Goal: Task Accomplishment & Management: Use online tool/utility

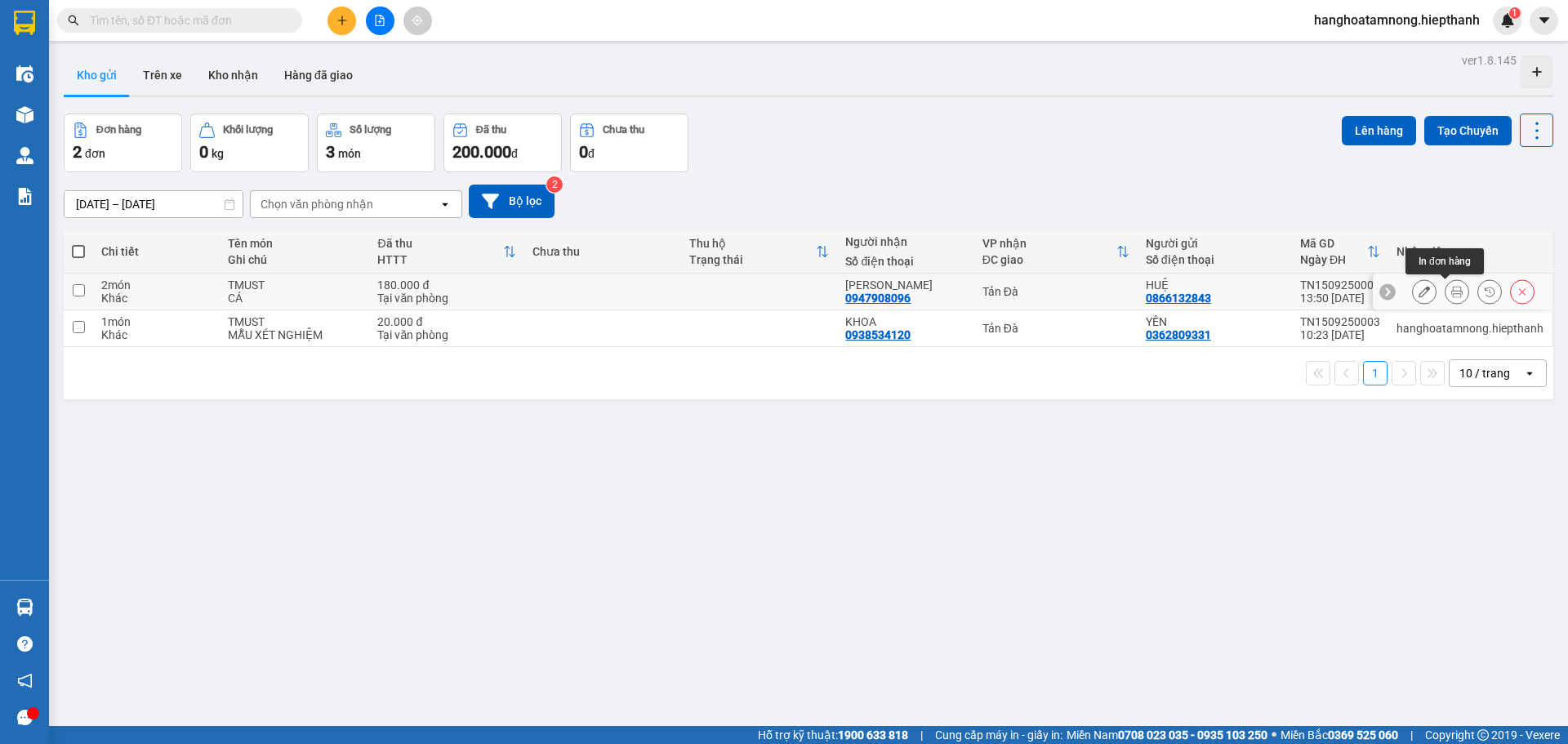
click at [1451, 292] on icon at bounding box center [1457, 292] width 12 height 12
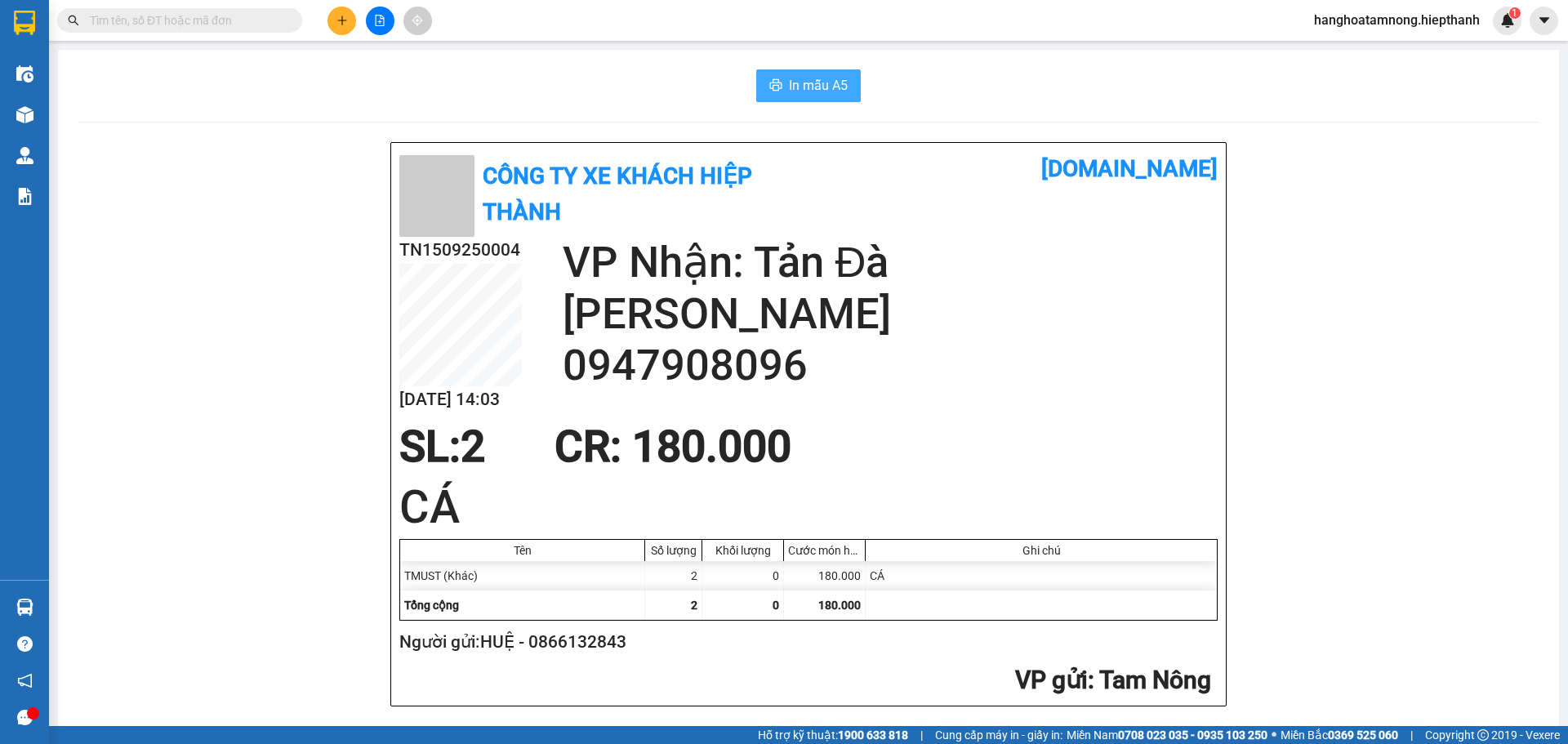
click at [807, 93] on span "In mẫu A5" at bounding box center [819, 85] width 59 height 20
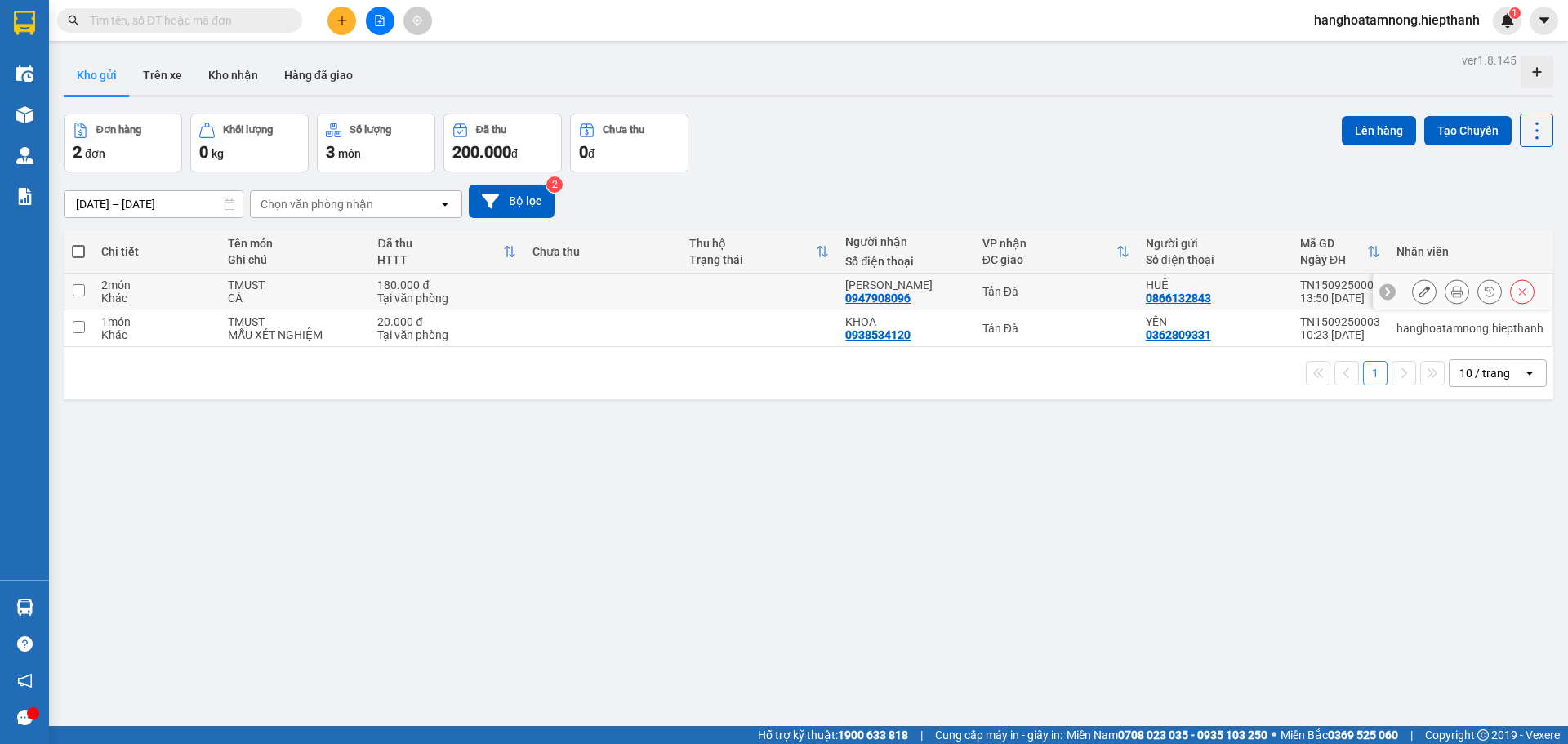
click at [732, 283] on td at bounding box center [760, 293] width 157 height 37
checkbox input "true"
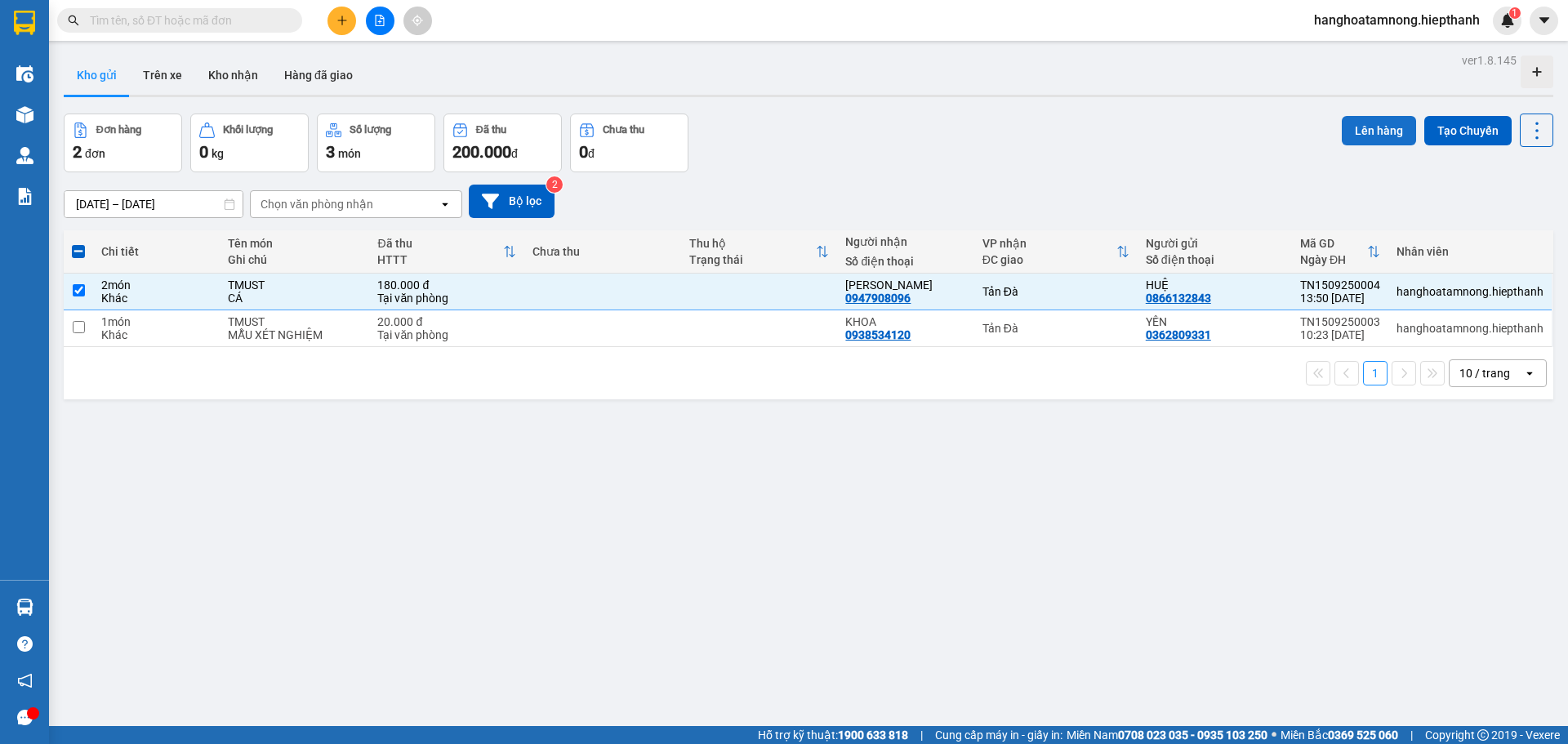
click at [1356, 132] on button "Lên hàng" at bounding box center [1379, 131] width 74 height 30
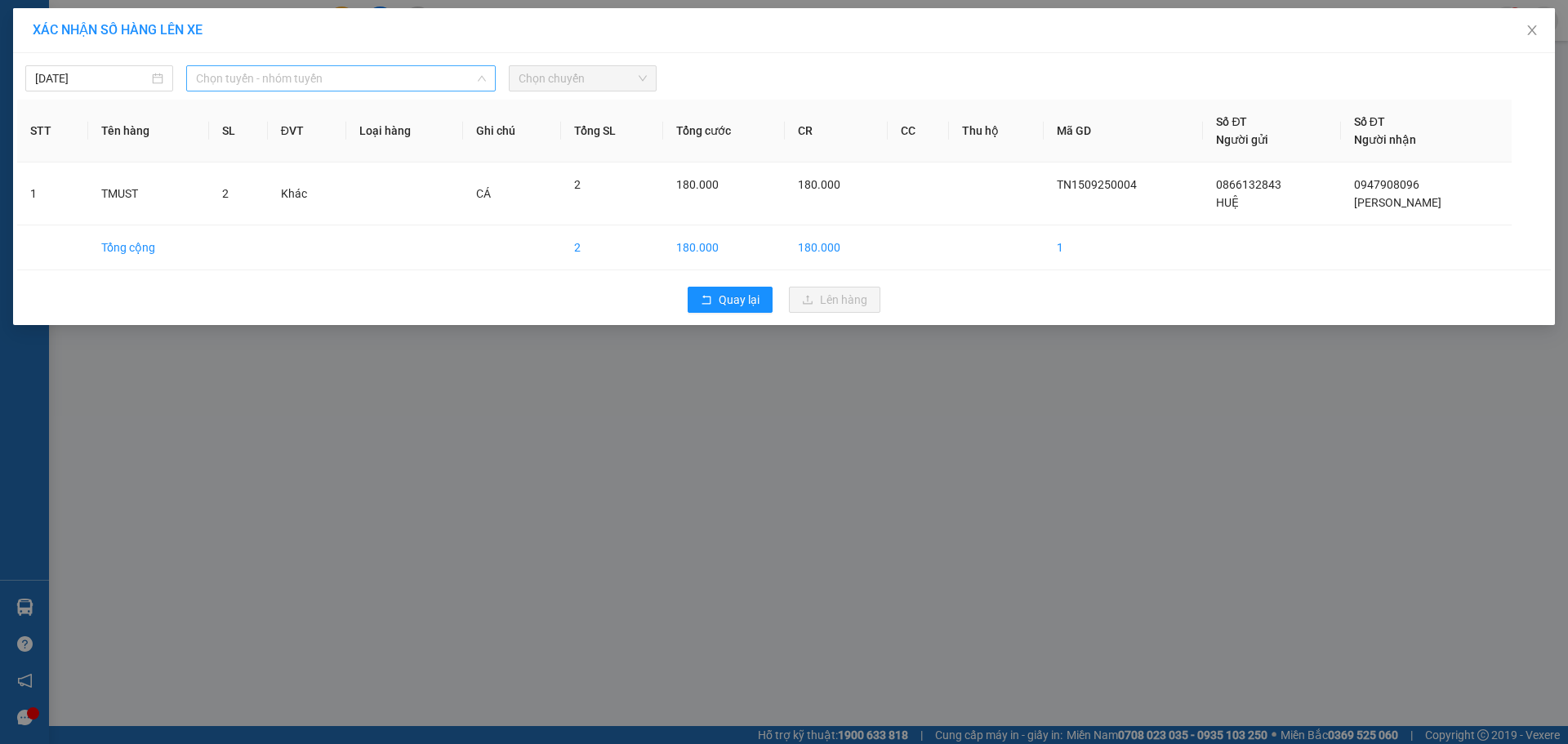
click at [253, 73] on span "Chọn tuyến - nhóm tuyến" at bounding box center [341, 78] width 290 height 24
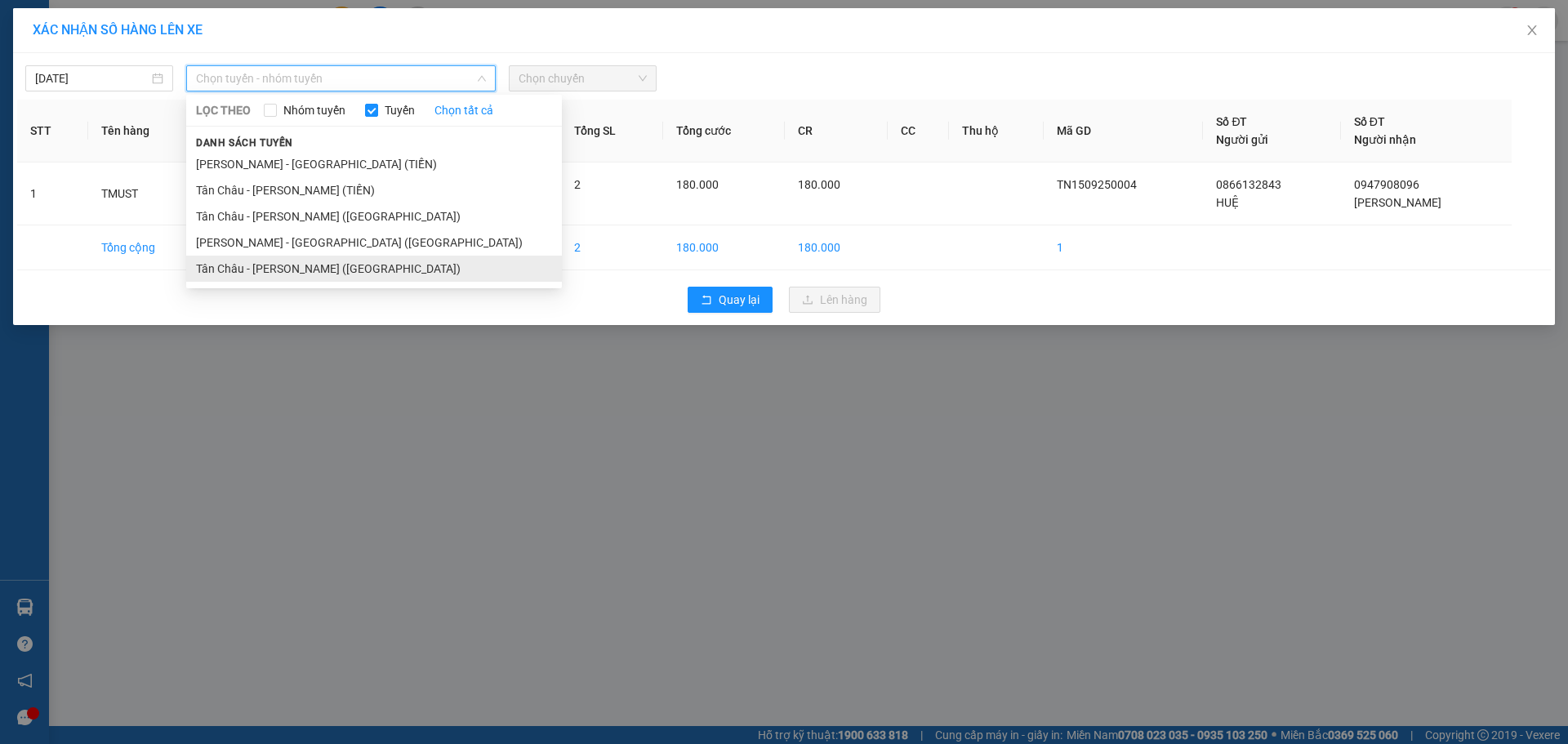
click at [218, 263] on li "Tân Châu - Hồ Chí Minh (Giường)" at bounding box center [374, 268] width 376 height 26
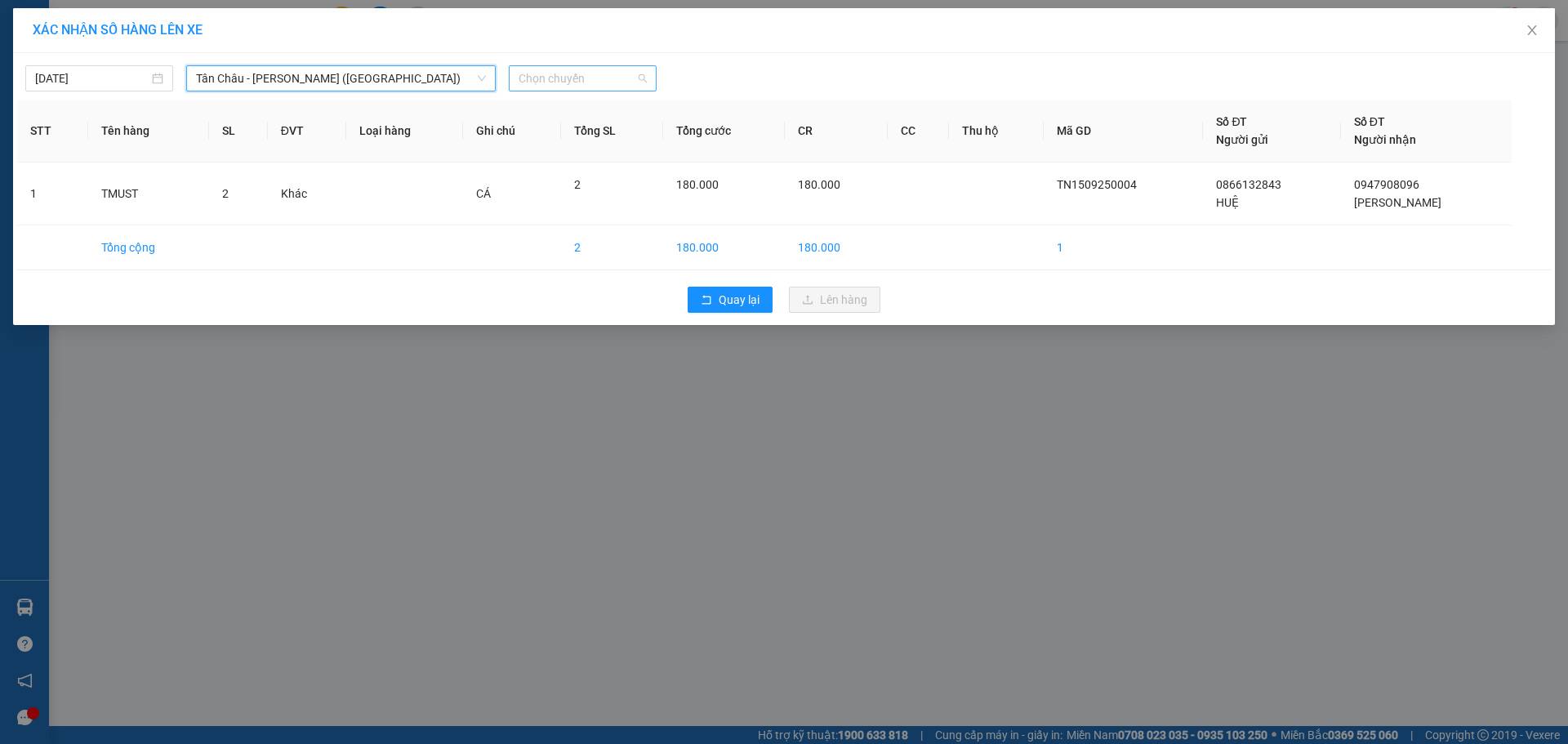
click at [551, 75] on span "Chọn chuyến" at bounding box center [583, 78] width 128 height 24
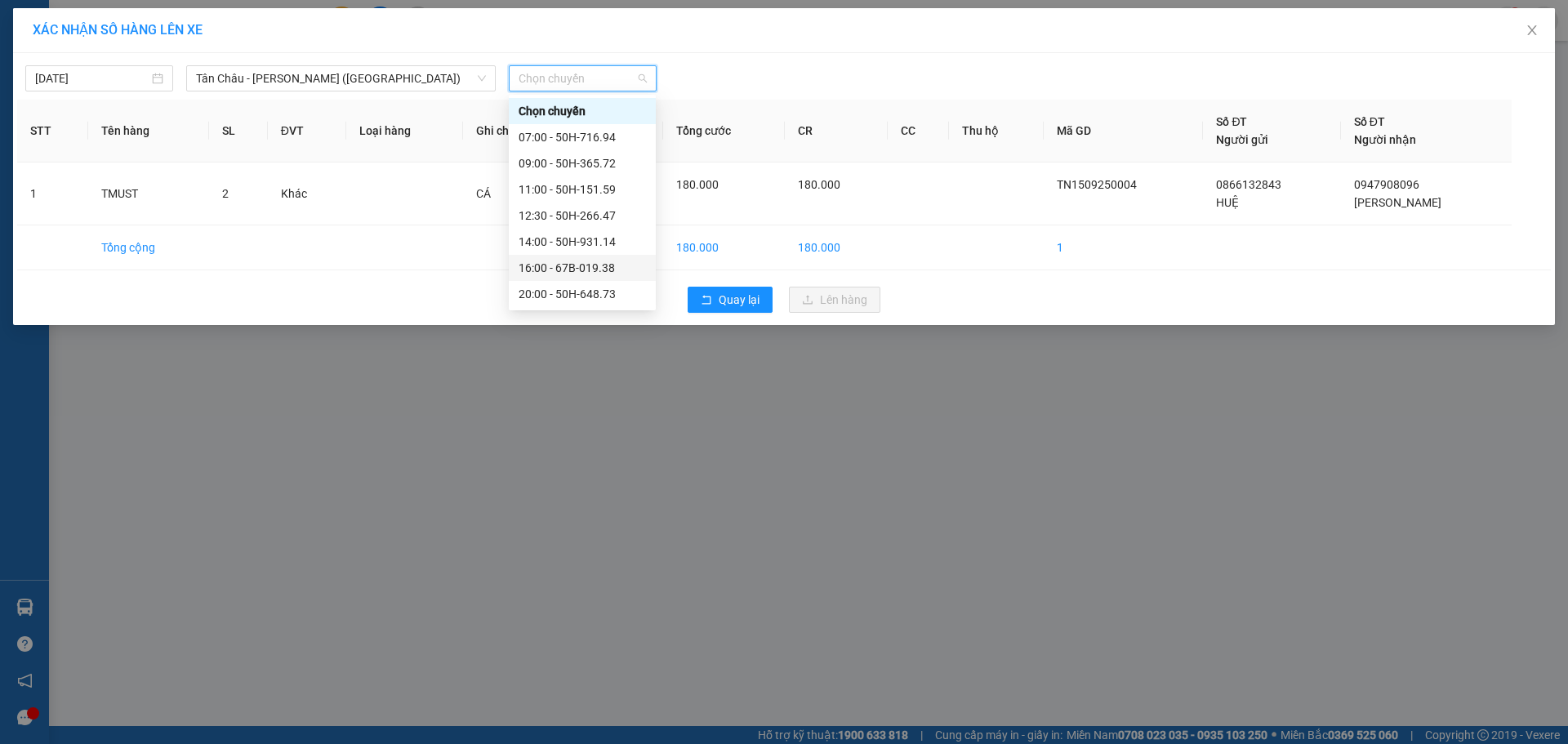
click at [527, 268] on div "16:00 - 67B-019.38" at bounding box center [582, 267] width 127 height 18
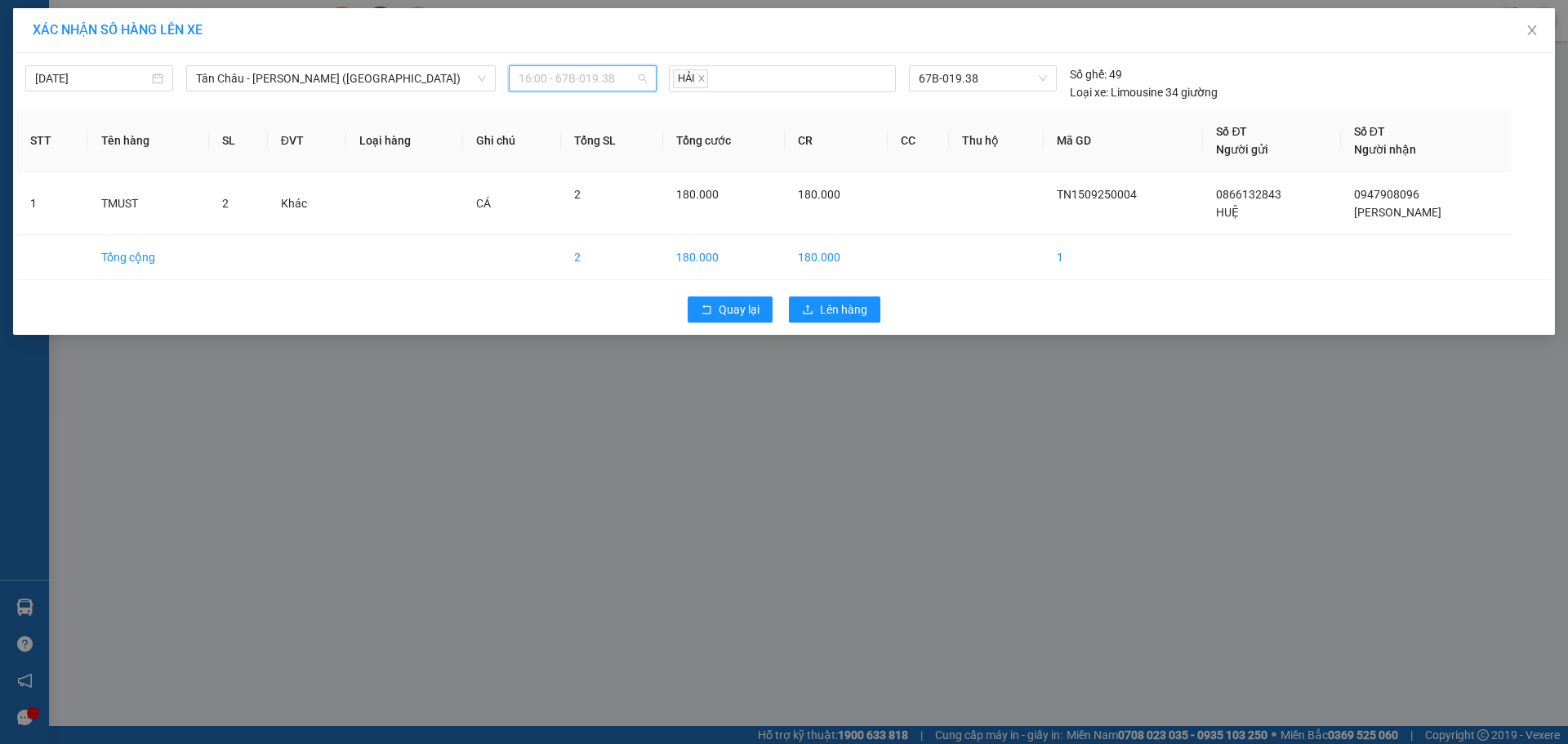
click at [595, 73] on span "16:00 - 67B-019.38" at bounding box center [583, 78] width 128 height 24
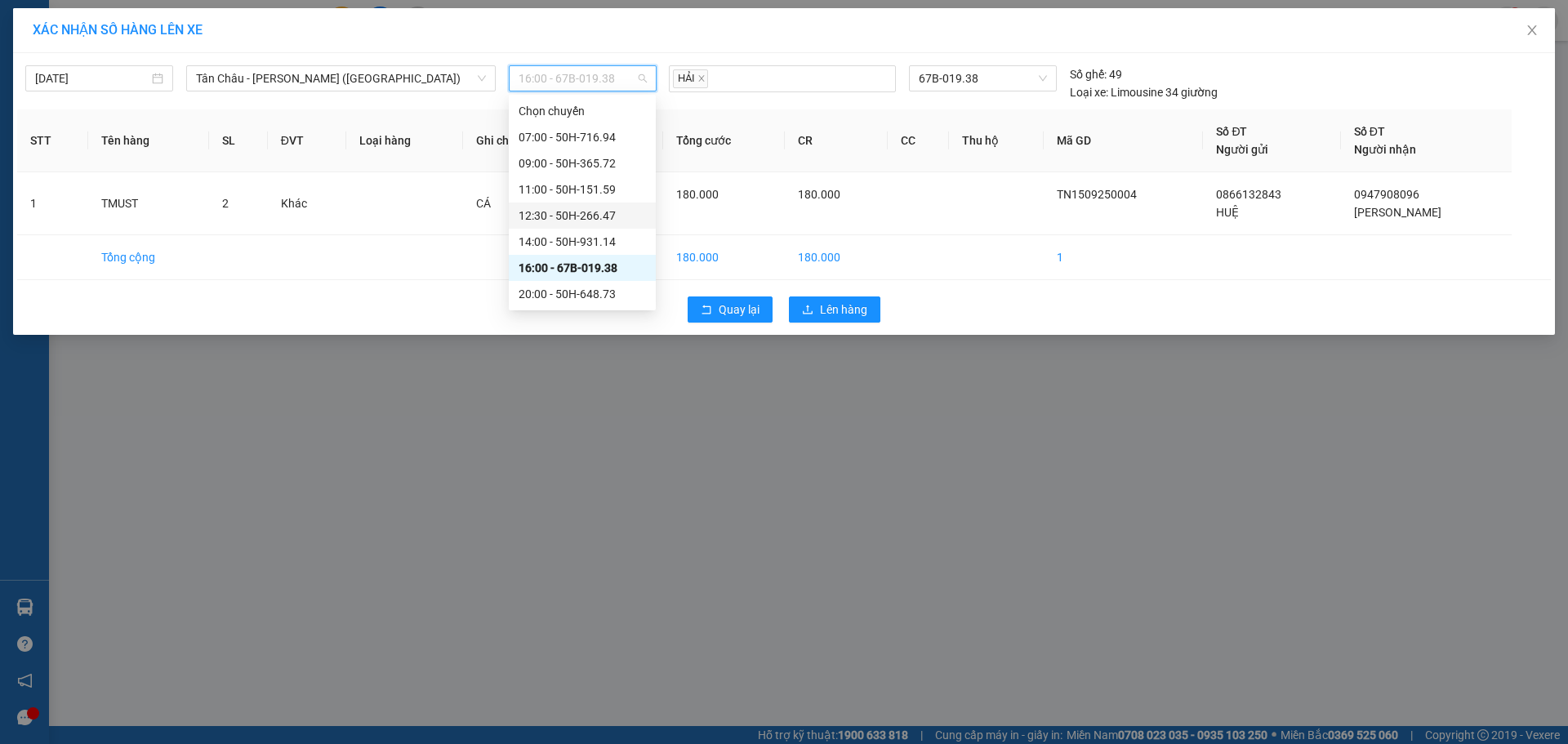
click at [561, 213] on div "12:30 - 50H-266.47" at bounding box center [582, 215] width 127 height 18
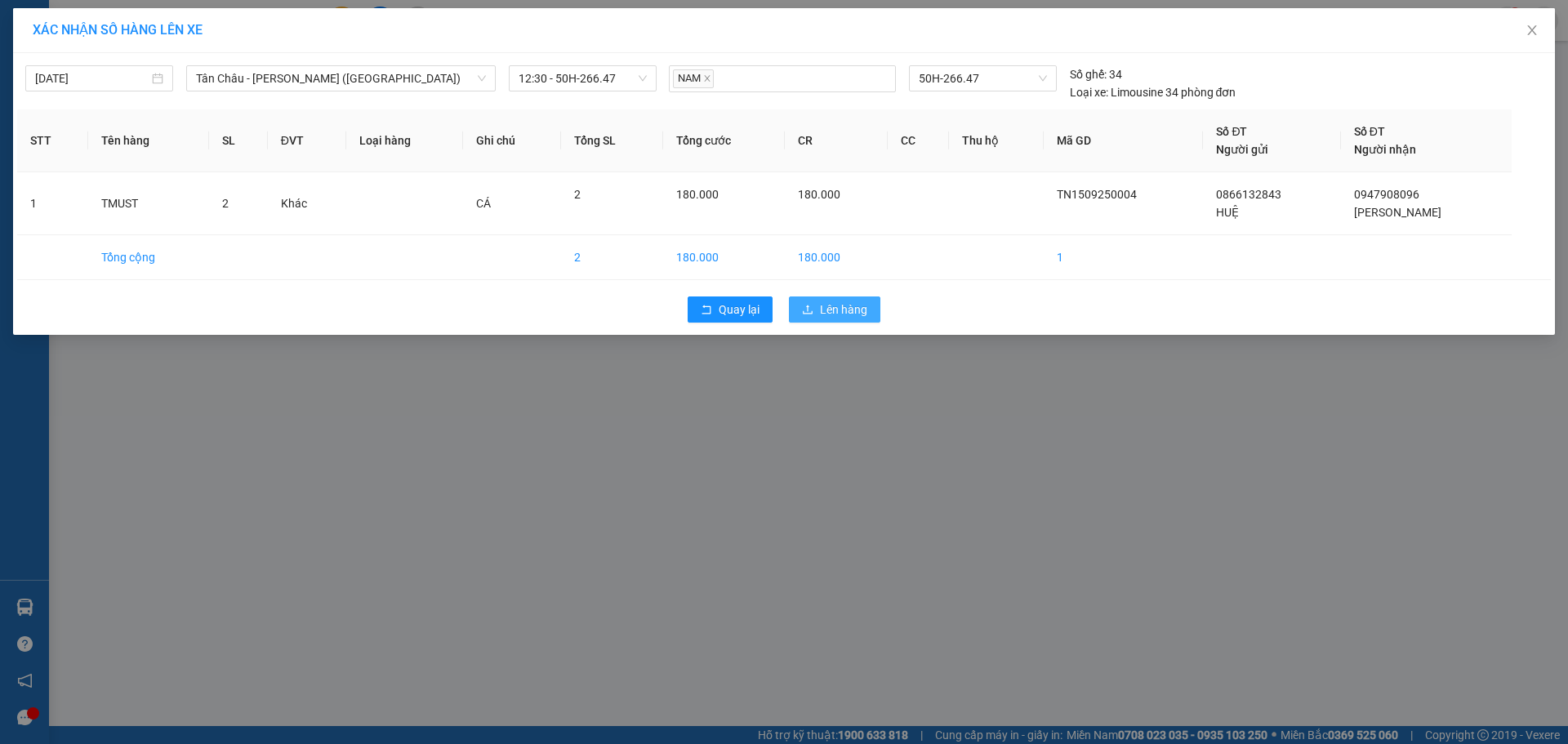
click at [824, 313] on span "Lên hàng" at bounding box center [844, 309] width 47 height 18
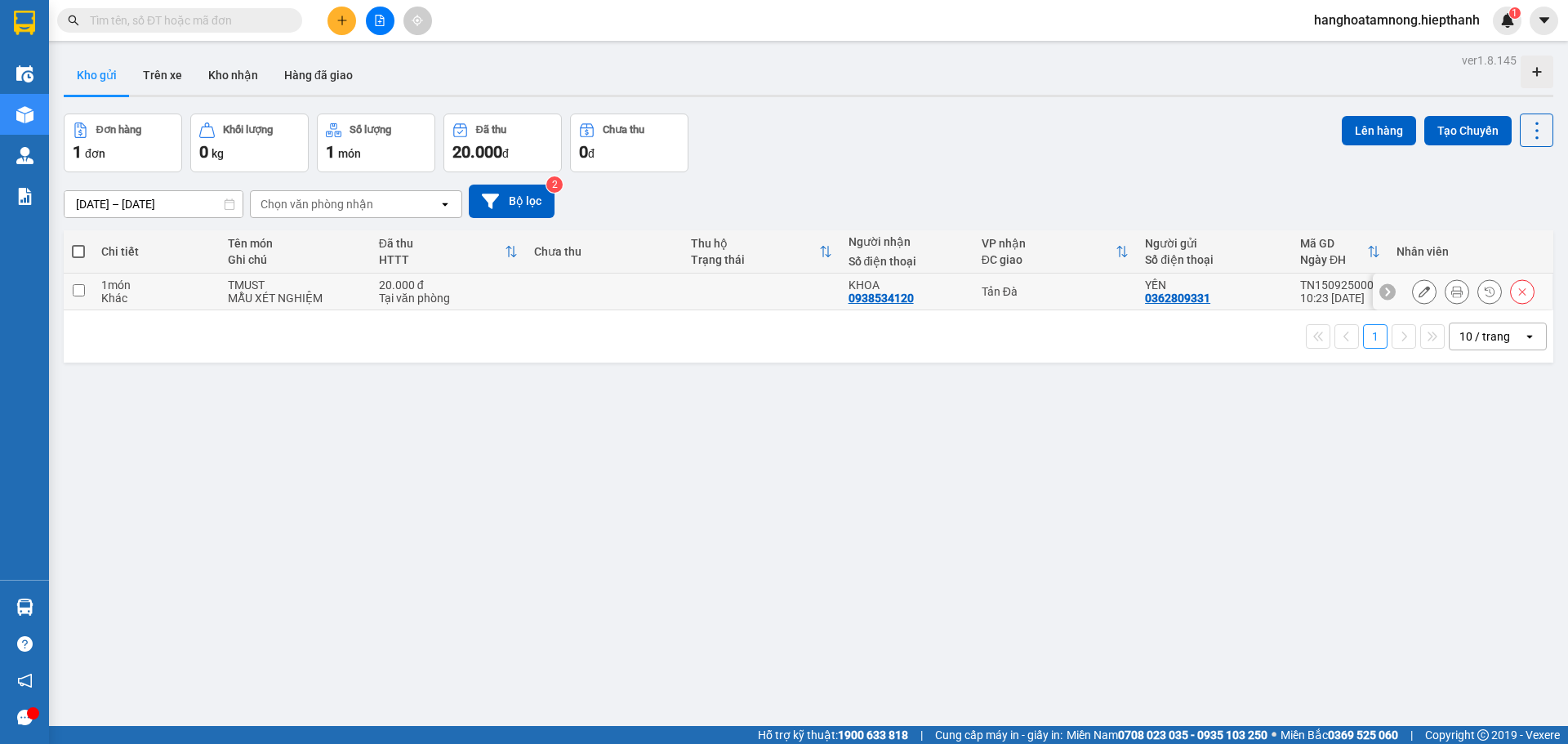
click at [674, 294] on td at bounding box center [604, 293] width 157 height 37
checkbox input "true"
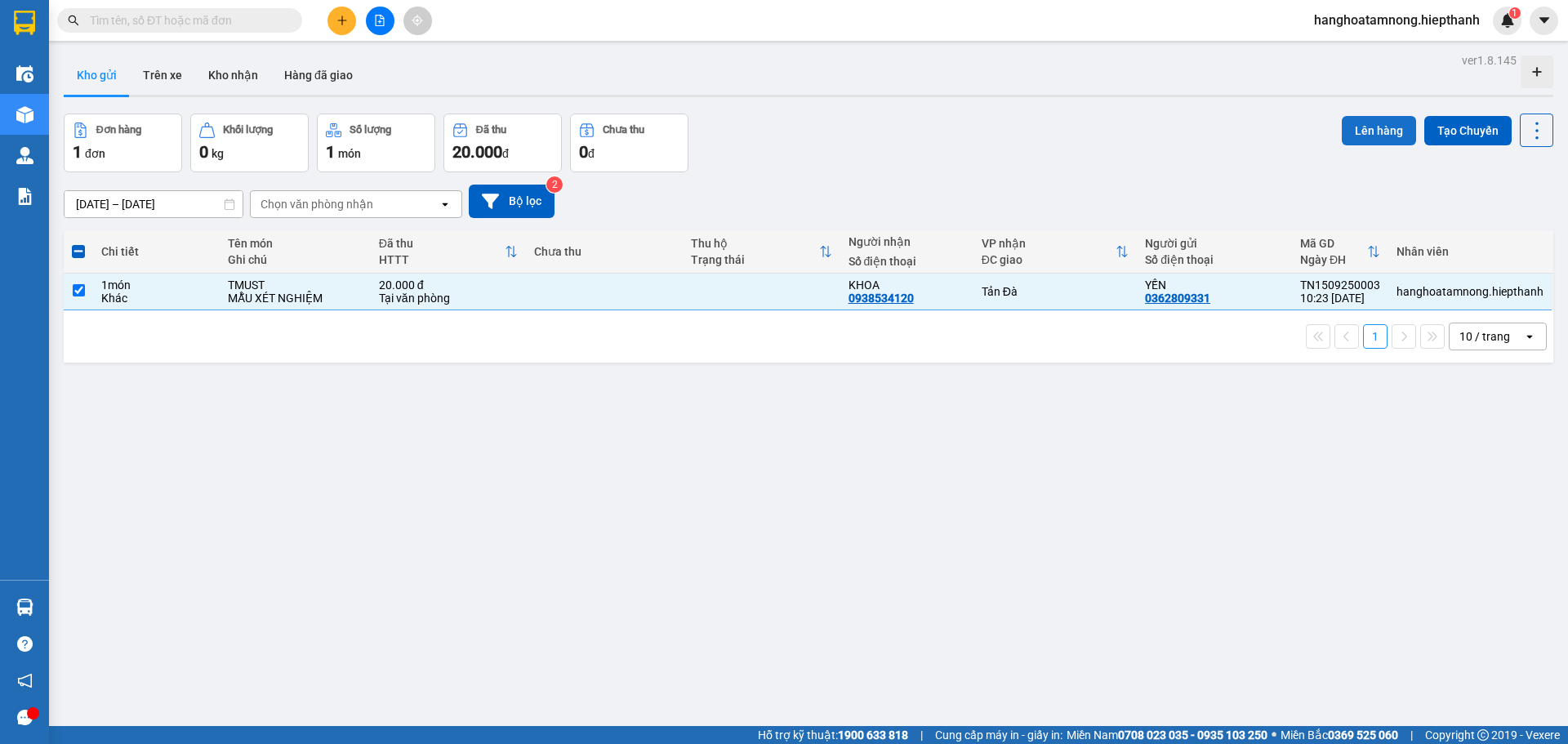
click at [1342, 130] on button "Lên hàng" at bounding box center [1379, 131] width 74 height 30
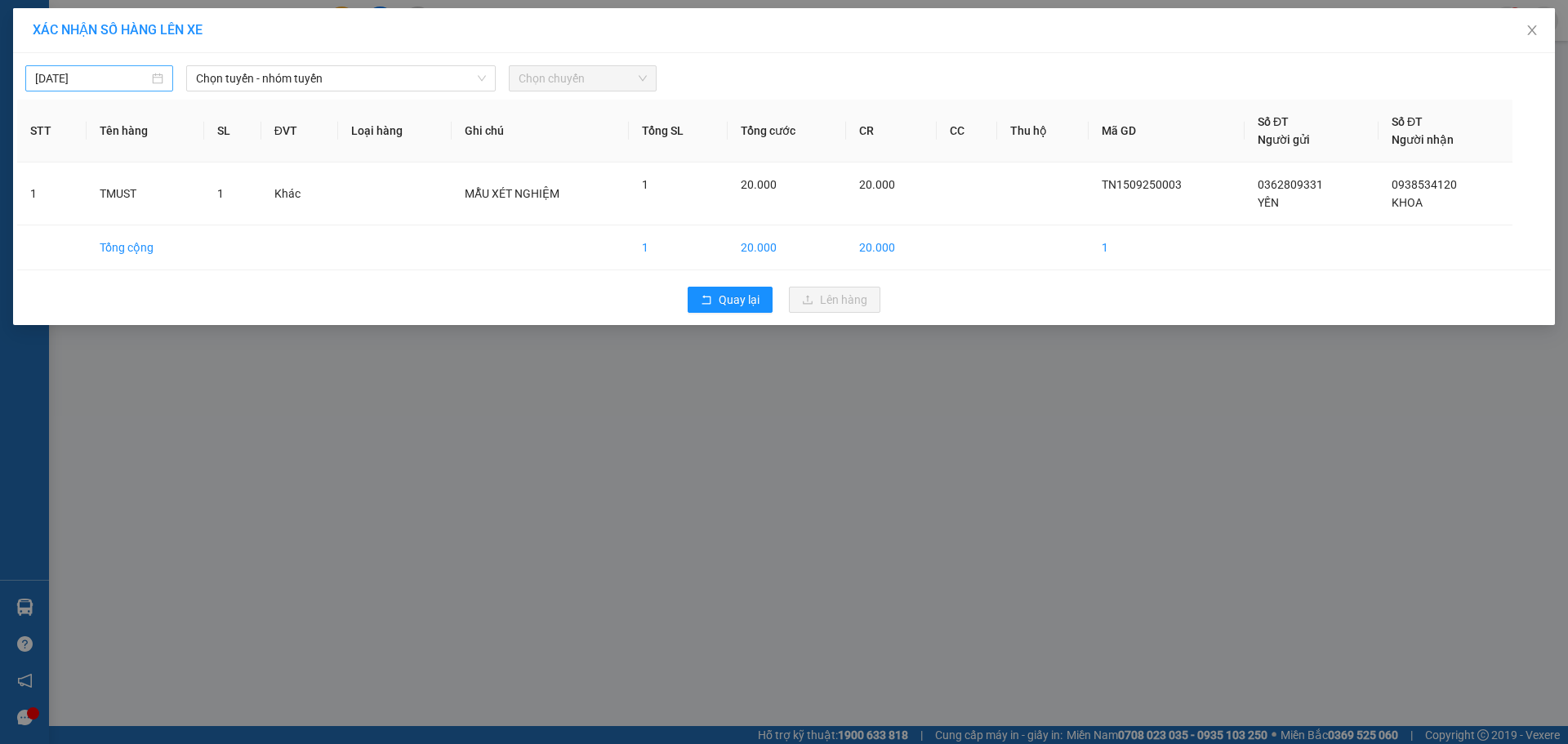
click at [132, 74] on input "15/09/2025" at bounding box center [92, 78] width 114 height 18
type input "15/09/2025"
click at [597, 73] on span "Chọn chuyến" at bounding box center [583, 78] width 128 height 24
click at [300, 67] on span "Chọn tuyến - nhóm tuyến" at bounding box center [341, 78] width 290 height 24
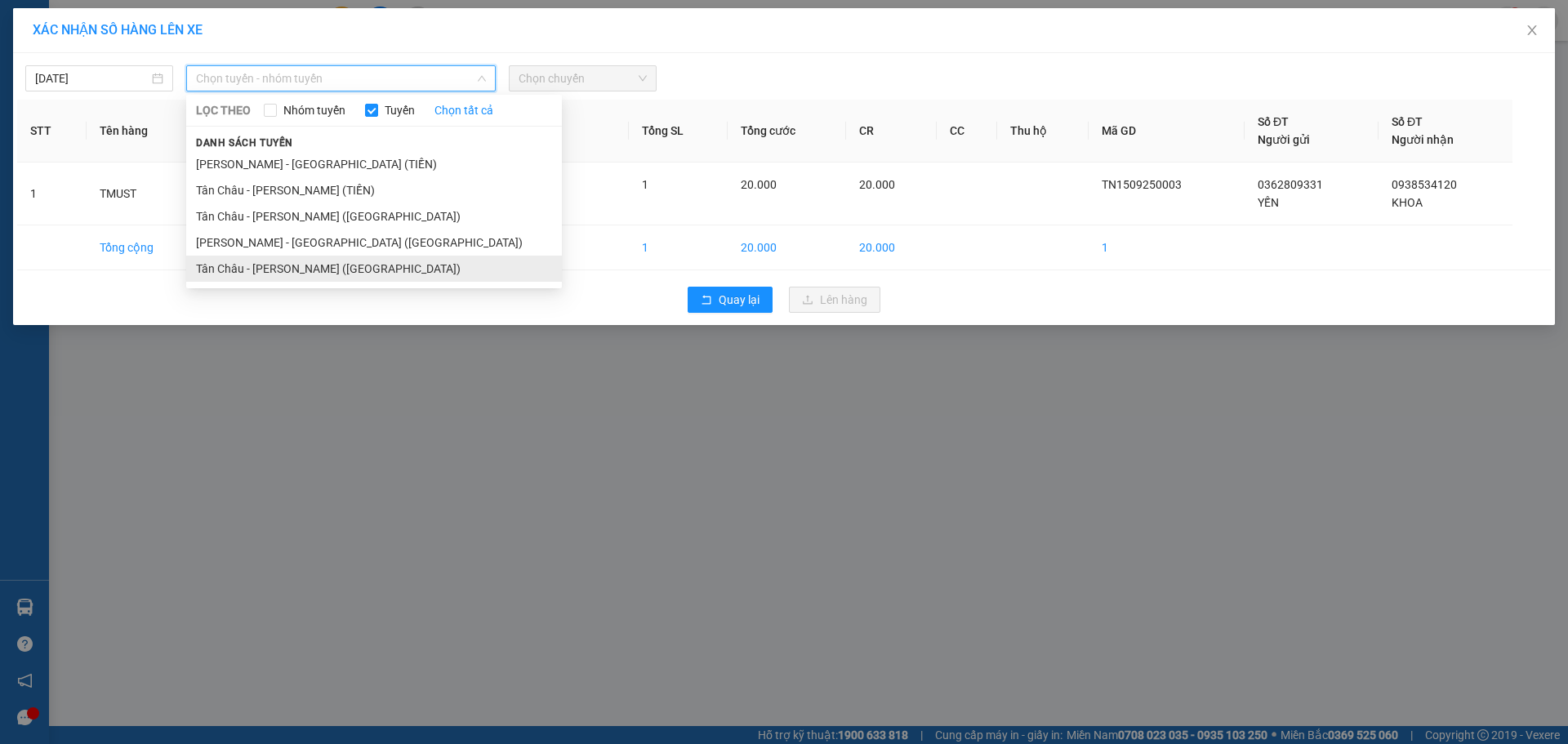
click at [230, 266] on li "Tân Châu - Hồ Chí Minh (Giường)" at bounding box center [374, 268] width 376 height 26
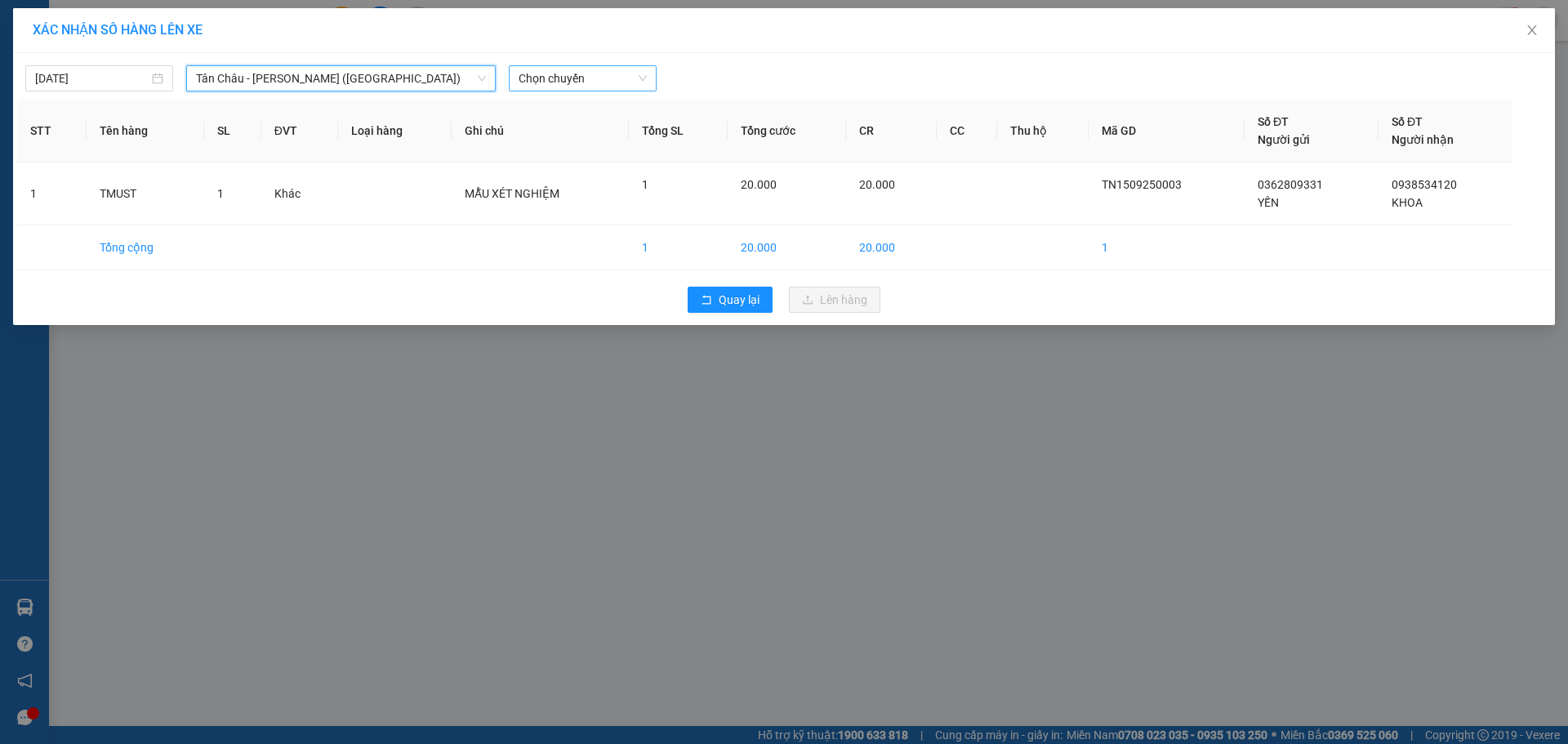
click at [633, 73] on span "Chọn chuyến" at bounding box center [583, 78] width 128 height 24
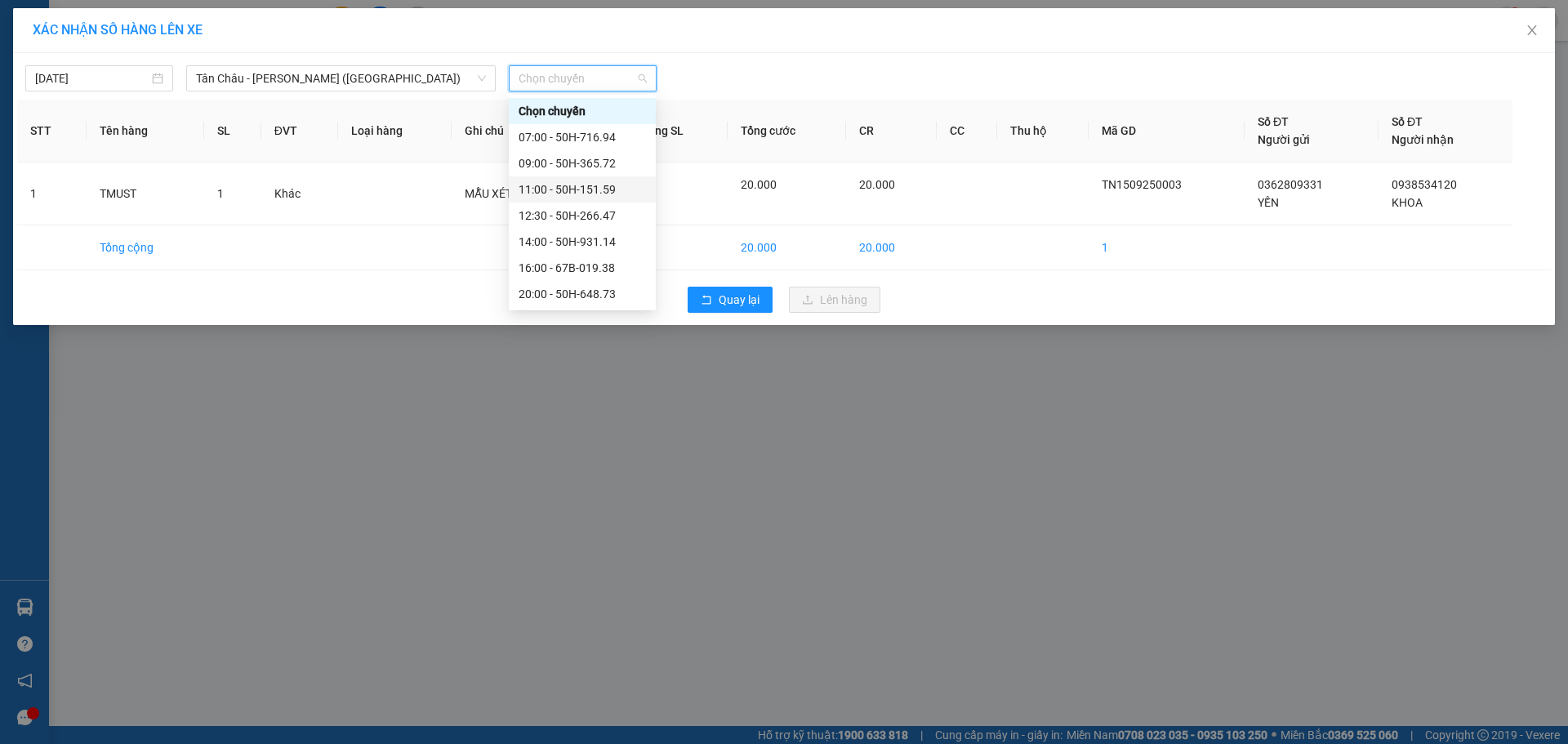
click at [528, 198] on div "11:00 - 50H-151.59" at bounding box center [582, 189] width 147 height 26
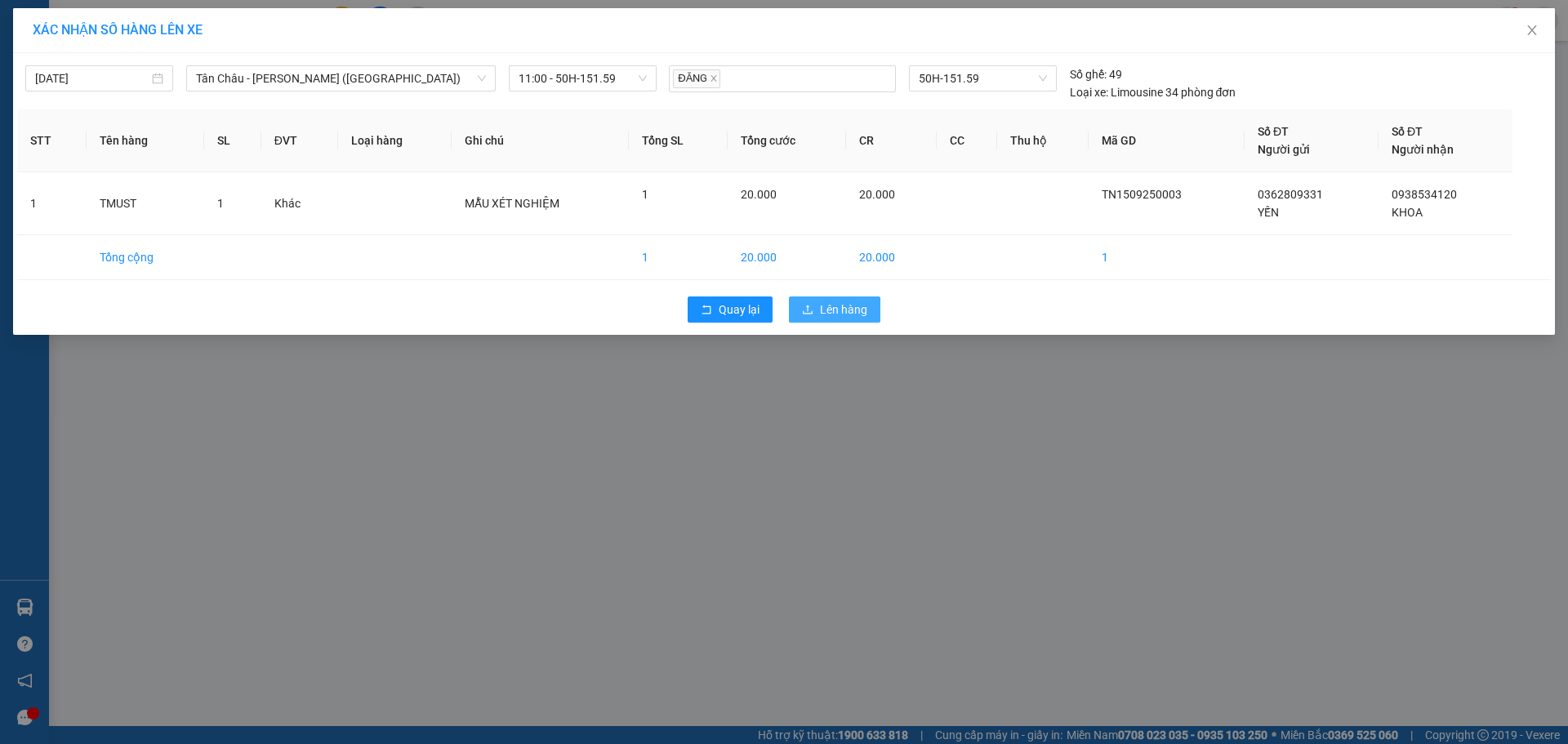
click at [831, 300] on button "Lên hàng" at bounding box center [835, 310] width 91 height 26
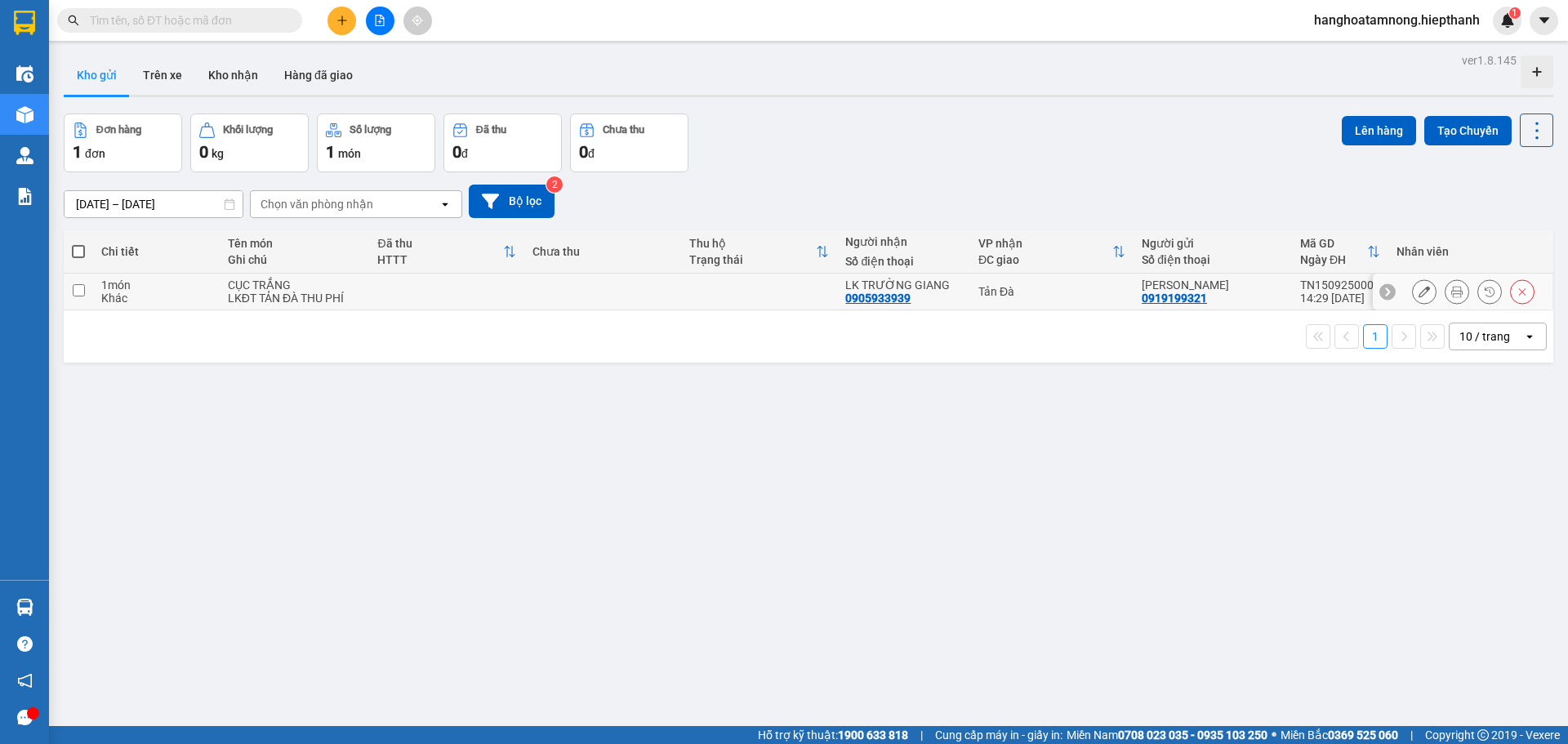
click at [1446, 290] on button at bounding box center [1457, 292] width 23 height 29
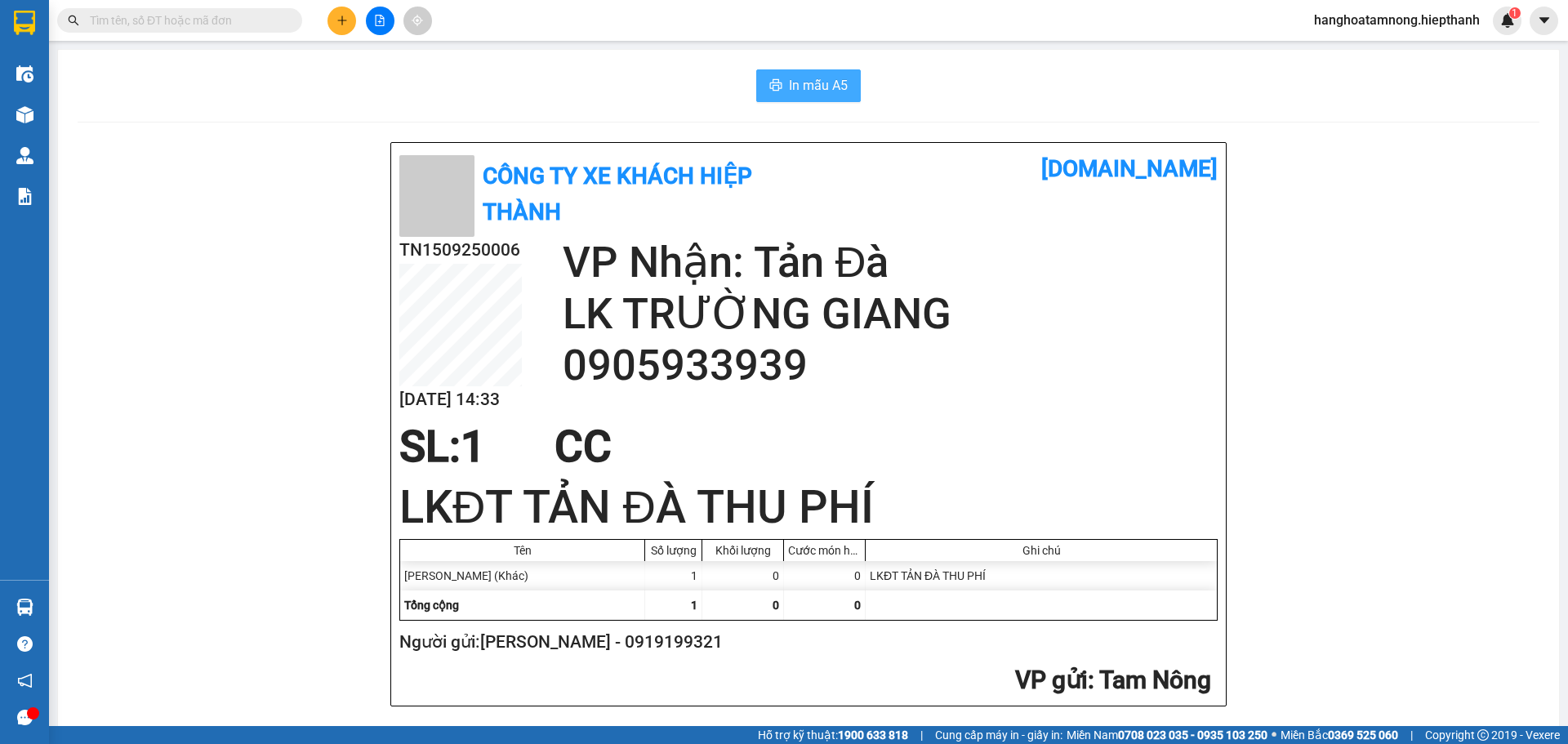
click at [815, 84] on span "In mẫu A5" at bounding box center [819, 85] width 59 height 20
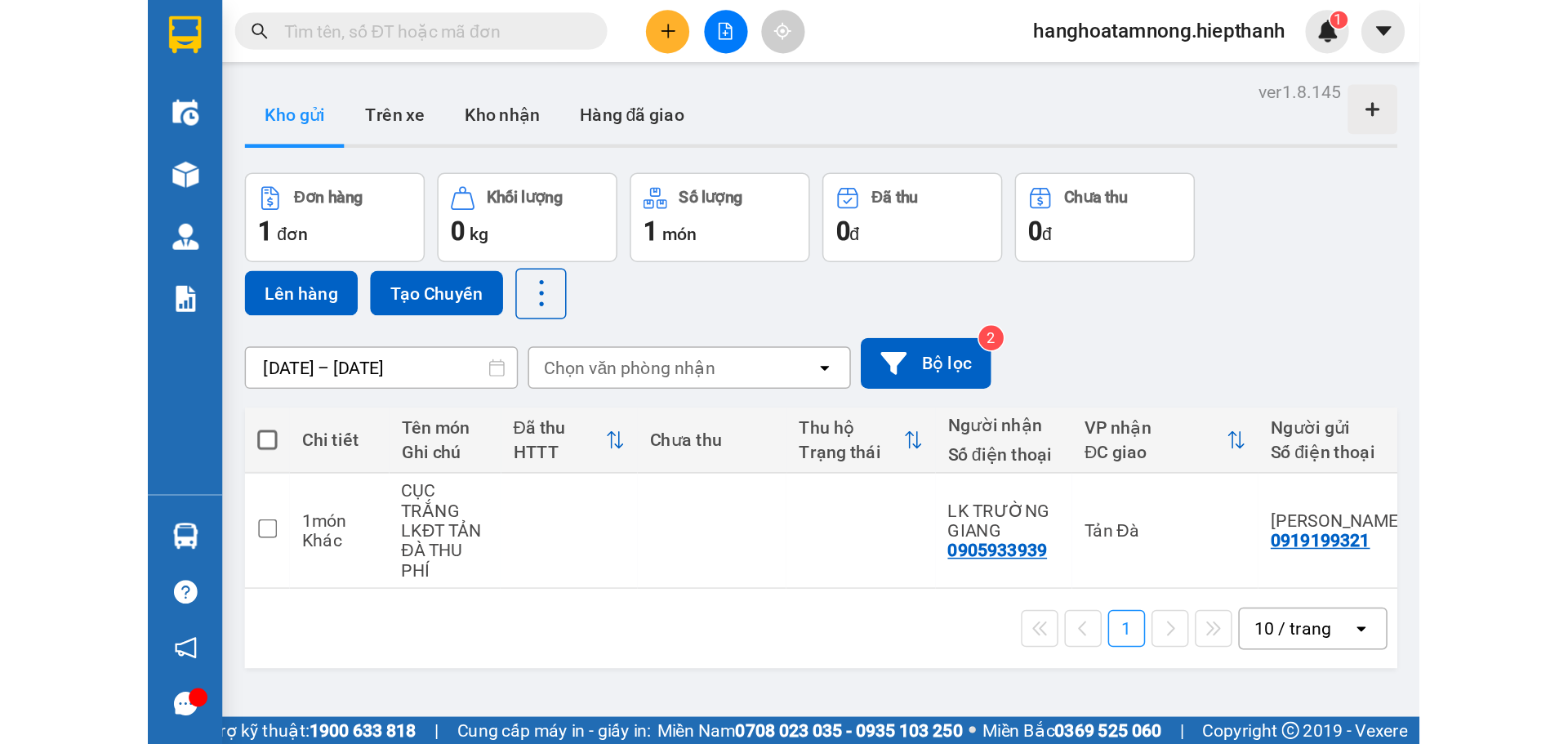
scroll to position [704, 0]
